Goal: Task Accomplishment & Management: Complete application form

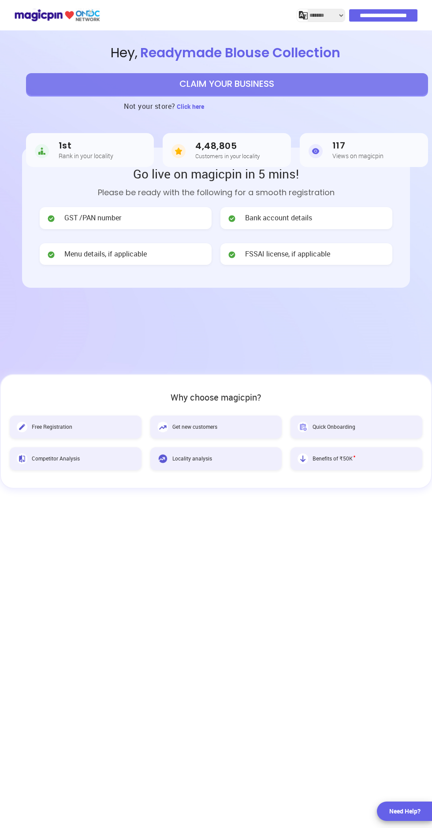
select select "*******"
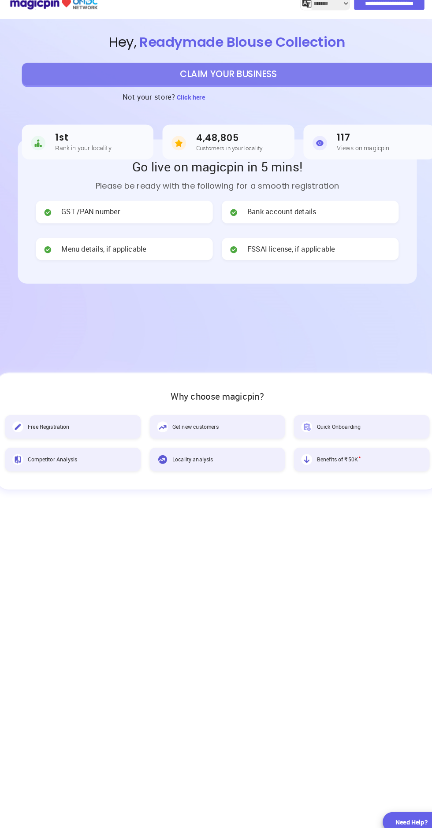
scroll to position [1, 0]
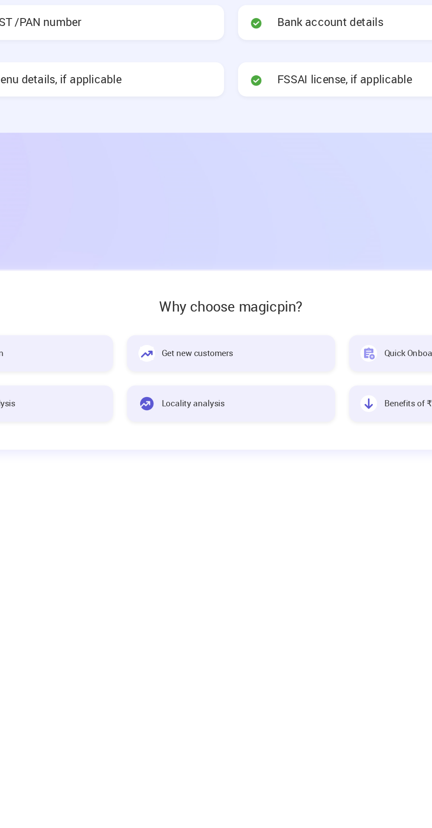
click at [211, 422] on span "Get new customers" at bounding box center [194, 425] width 45 height 7
click at [205, 422] on span "Get new customers" at bounding box center [194, 425] width 45 height 7
click at [206, 419] on div "Get new customers" at bounding box center [216, 426] width 132 height 23
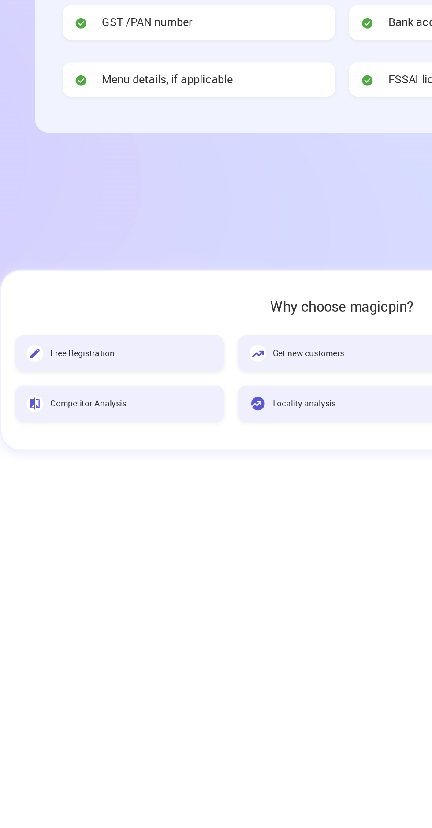
click at [58, 423] on span "Free Registration" at bounding box center [52, 425] width 41 height 7
click at [33, 424] on span "Free Registration" at bounding box center [52, 425] width 41 height 7
click at [41, 416] on div "Free Registration" at bounding box center [76, 426] width 132 height 23
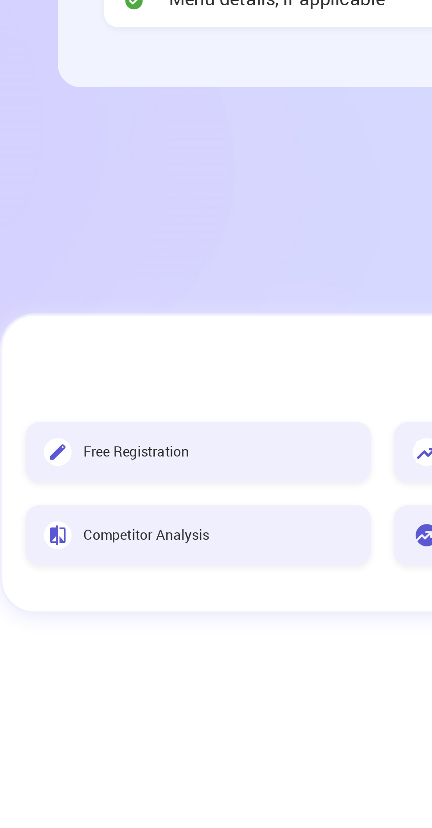
click at [54, 427] on span "Free Registration" at bounding box center [52, 425] width 41 height 7
click at [65, 415] on div "Free Registration" at bounding box center [76, 426] width 132 height 23
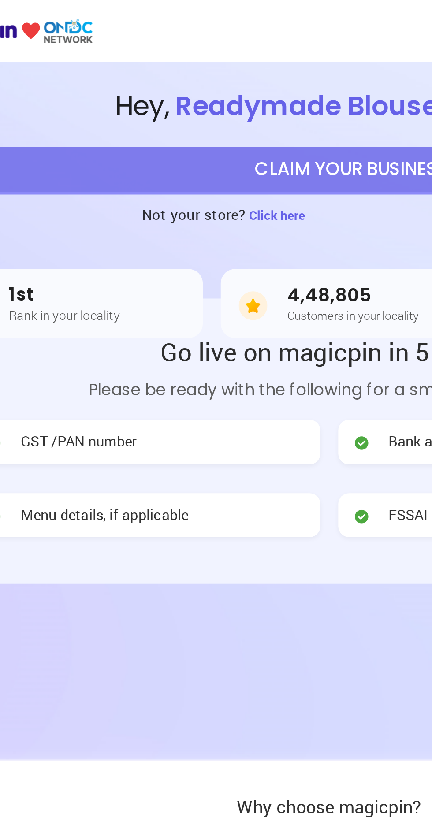
scroll to position [0, 0]
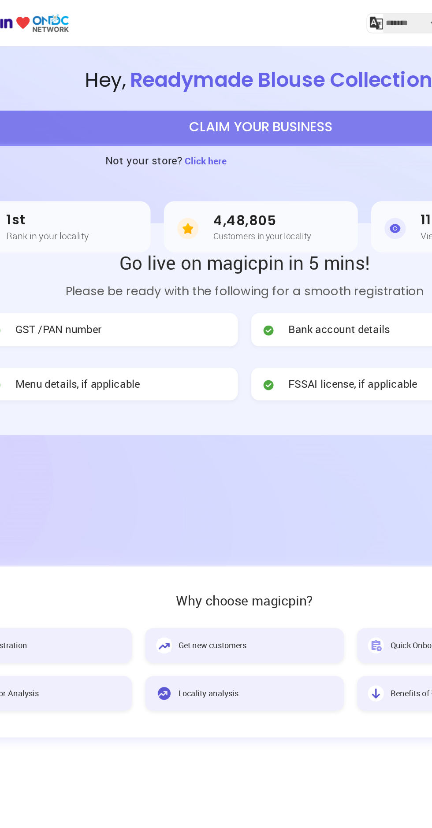
click at [200, 106] on span "Click here" at bounding box center [190, 106] width 27 height 8
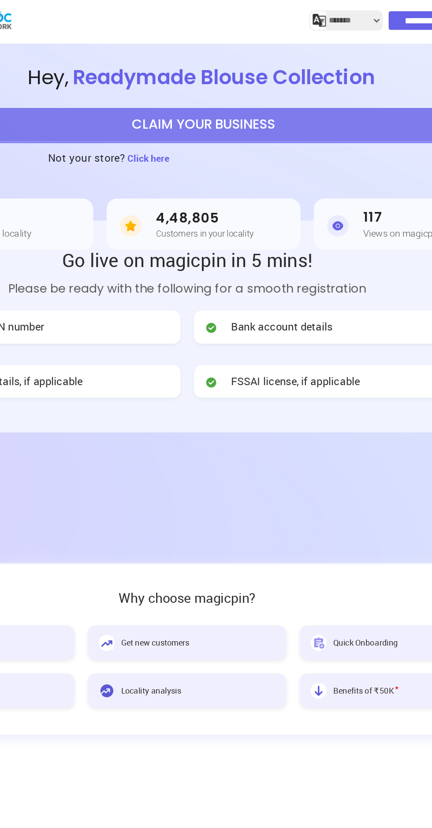
click at [278, 55] on span "Readymade Blouse Collection" at bounding box center [239, 52] width 205 height 19
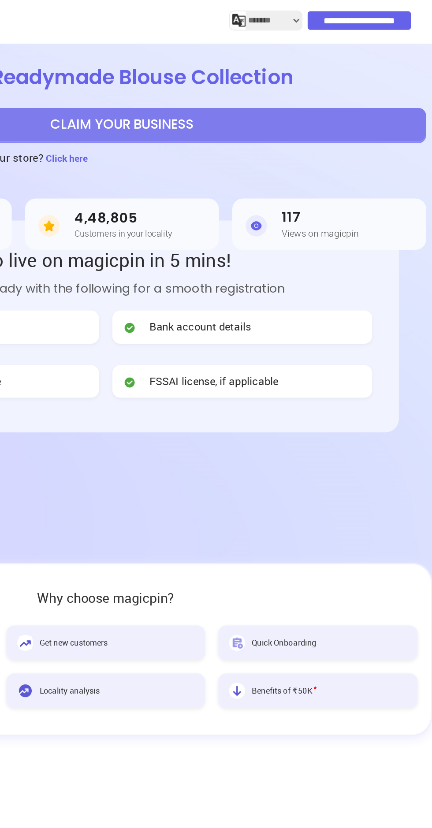
click at [376, 13] on input "**********" at bounding box center [383, 15] width 68 height 12
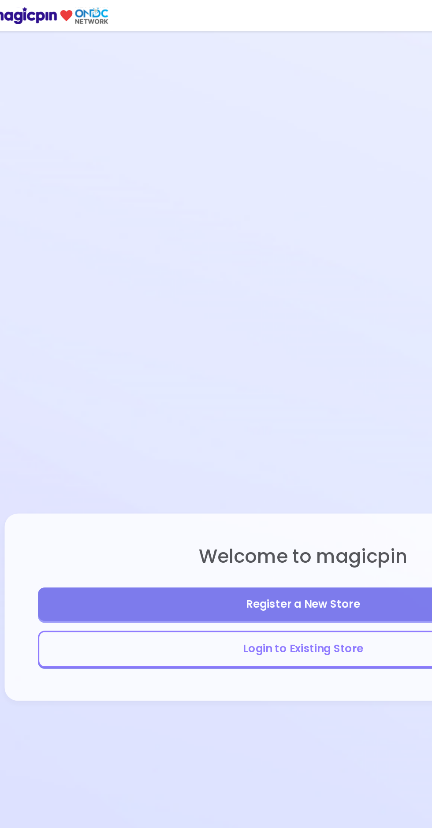
click at [215, 441] on button "Login to Existing Store" at bounding box center [216, 429] width 351 height 24
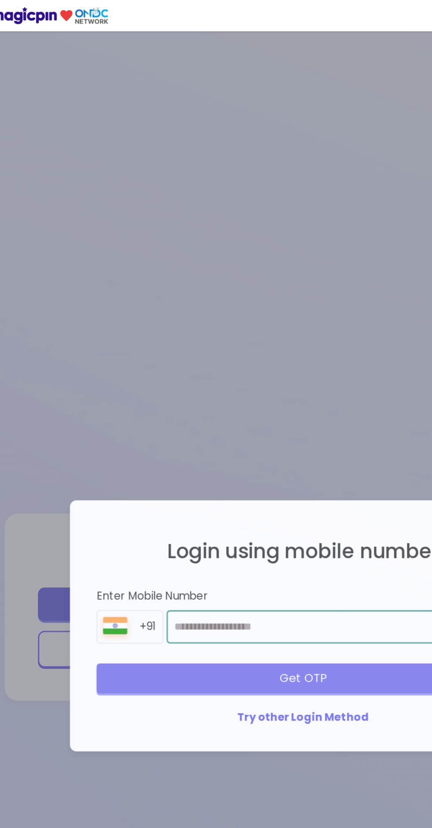
click at [168, 426] on input "number" at bounding box center [239, 415] width 227 height 22
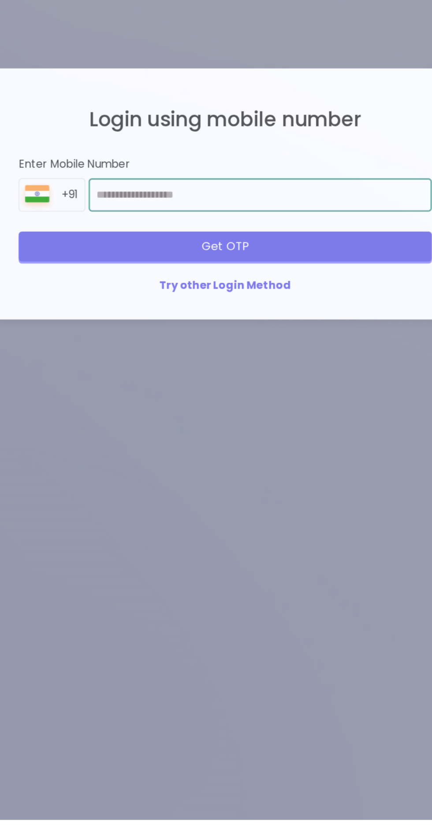
type input "**********"
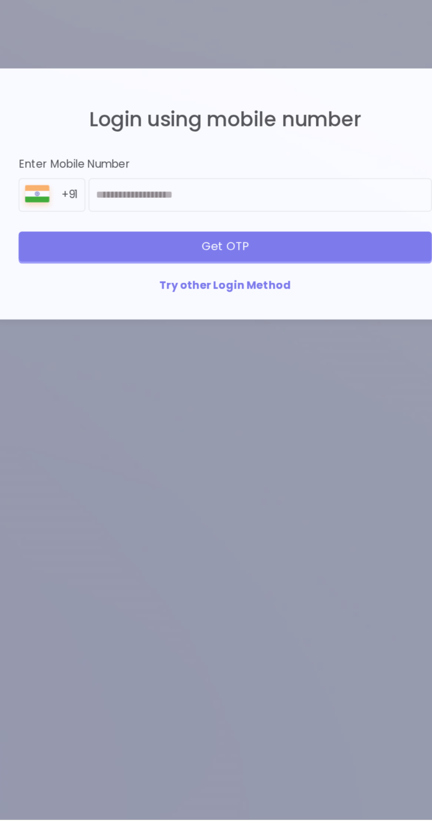
click at [226, 458] on div "Get OTP" at bounding box center [215, 448] width 273 height 19
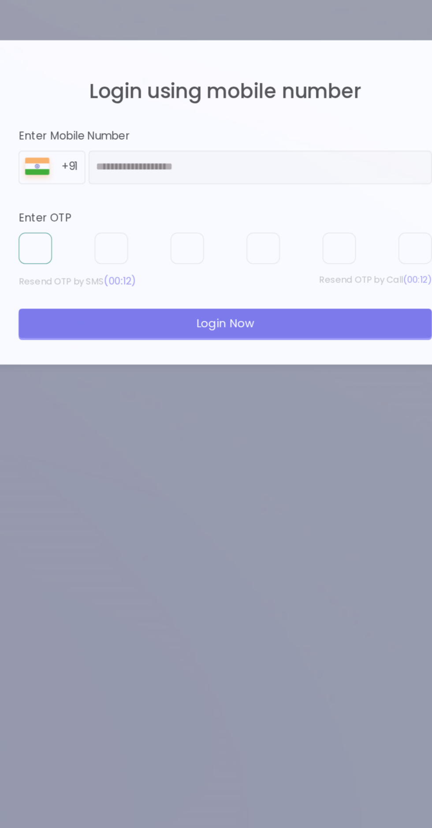
click at [93, 455] on input "text" at bounding box center [90, 444] width 22 height 21
type input "*"
click at [143, 455] on input "text" at bounding box center [141, 444] width 22 height 21
type input "*"
click at [199, 455] on input "text" at bounding box center [191, 444] width 22 height 21
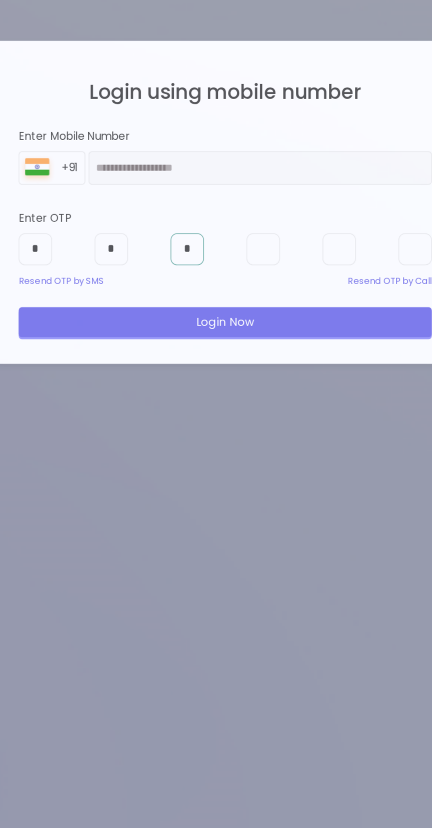
type input "*"
click at [241, 456] on input "text" at bounding box center [241, 444] width 22 height 21
type input "*"
click at [291, 456] on input "text" at bounding box center [291, 444] width 22 height 21
type input "*"
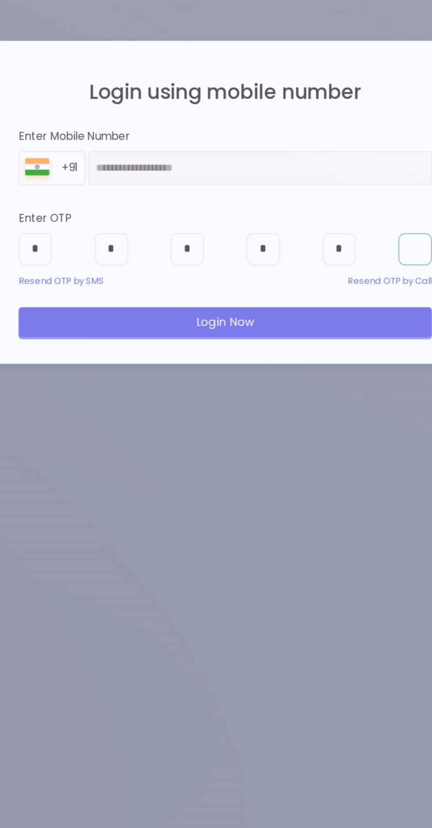
click at [338, 456] on input "text" at bounding box center [341, 444] width 22 height 21
type input "*"
click at [224, 503] on div "Login Now" at bounding box center [215, 492] width 273 height 19
